Goal: Check status: Check status

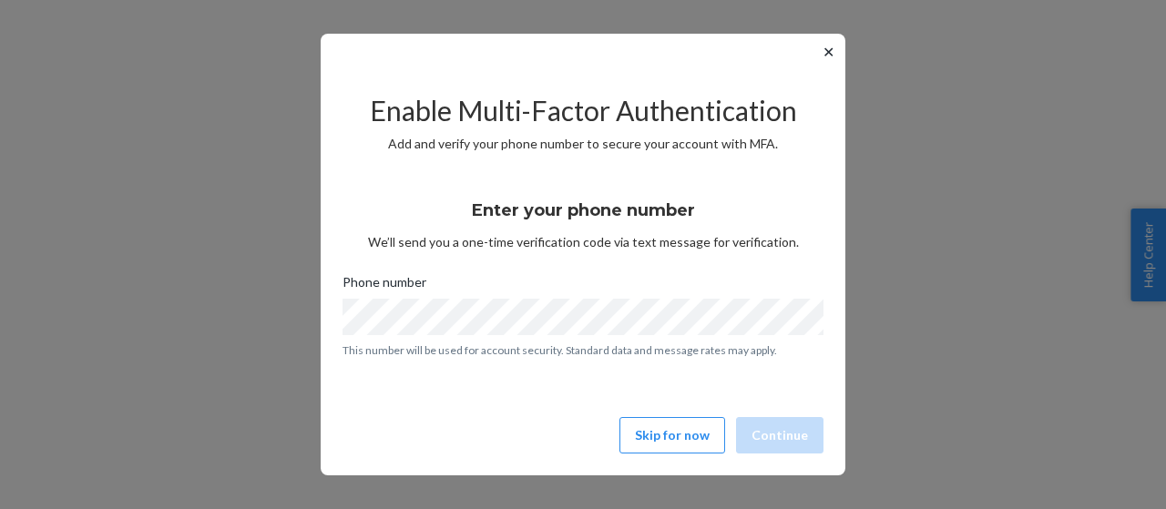
click at [827, 46] on button "✕" at bounding box center [828, 52] width 19 height 22
click at [833, 46] on button "✕" at bounding box center [828, 52] width 19 height 22
click at [833, 61] on button "✕" at bounding box center [828, 52] width 19 height 22
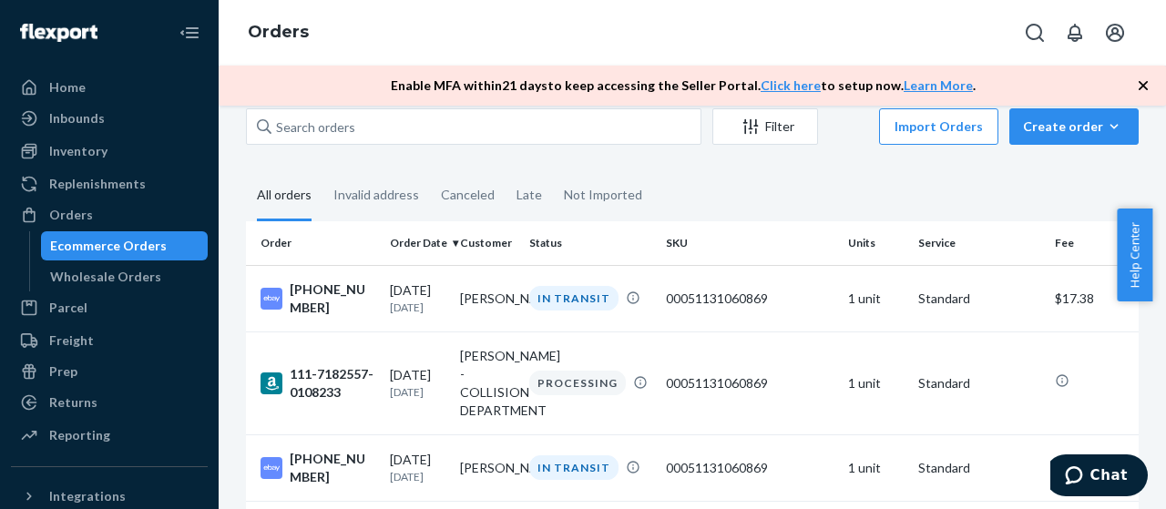
scroll to position [15, 0]
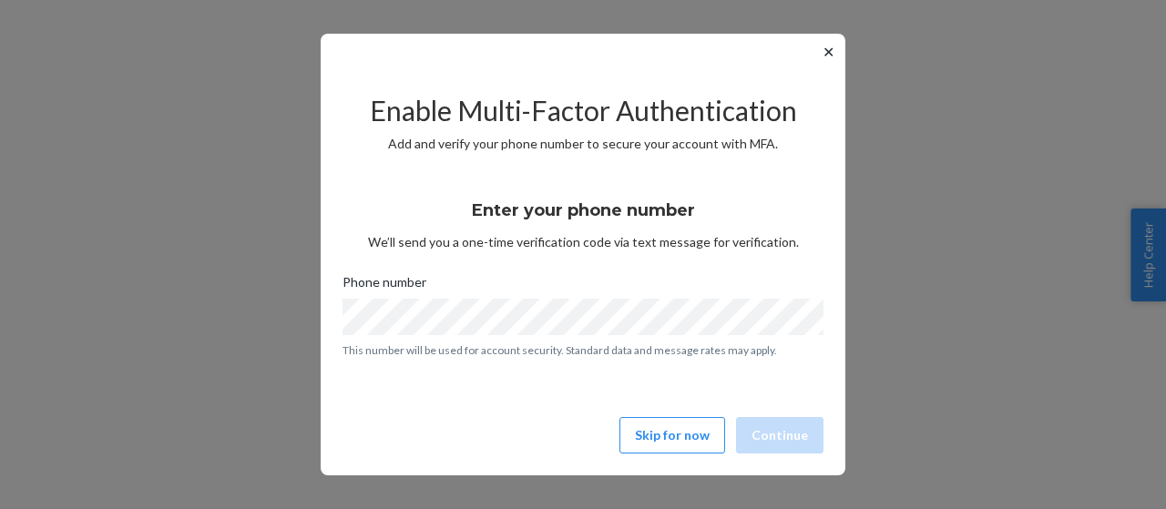
click at [827, 56] on button "✕" at bounding box center [828, 52] width 19 height 22
click at [824, 59] on button "✕" at bounding box center [828, 52] width 19 height 22
